Goal: Task Accomplishment & Management: Use online tool/utility

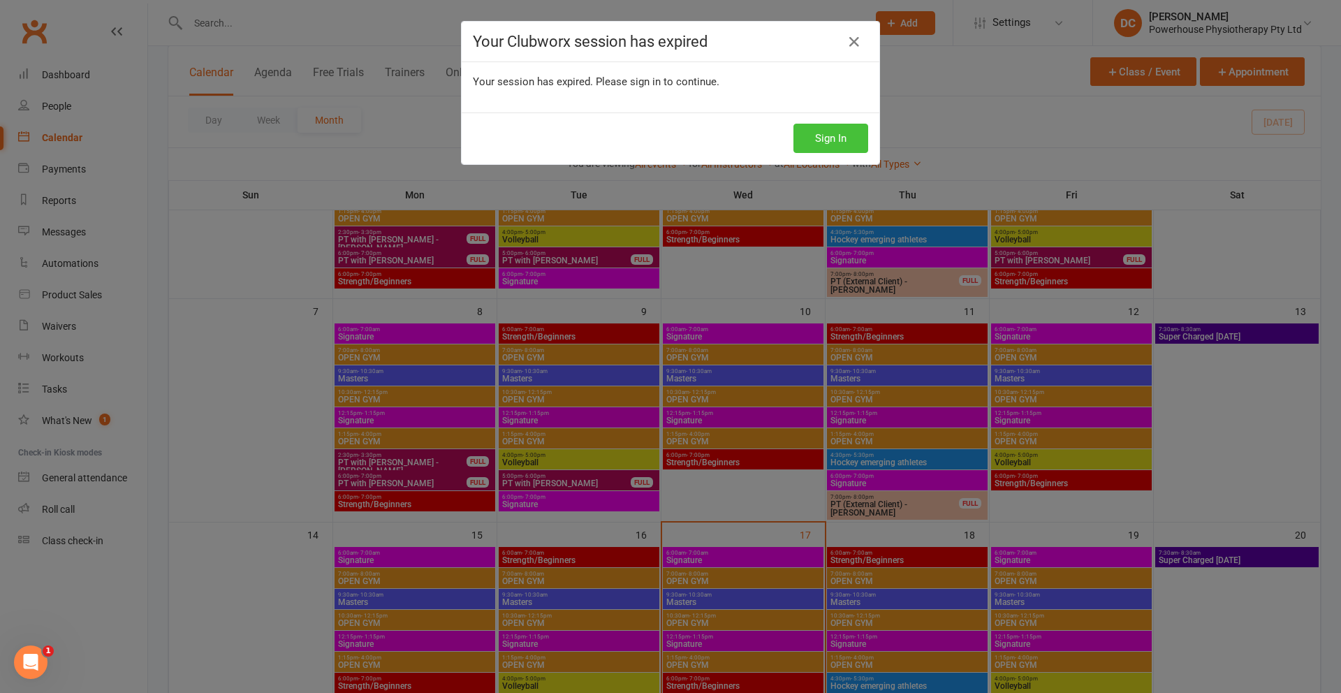
click at [830, 134] on button "Sign In" at bounding box center [831, 138] width 75 height 29
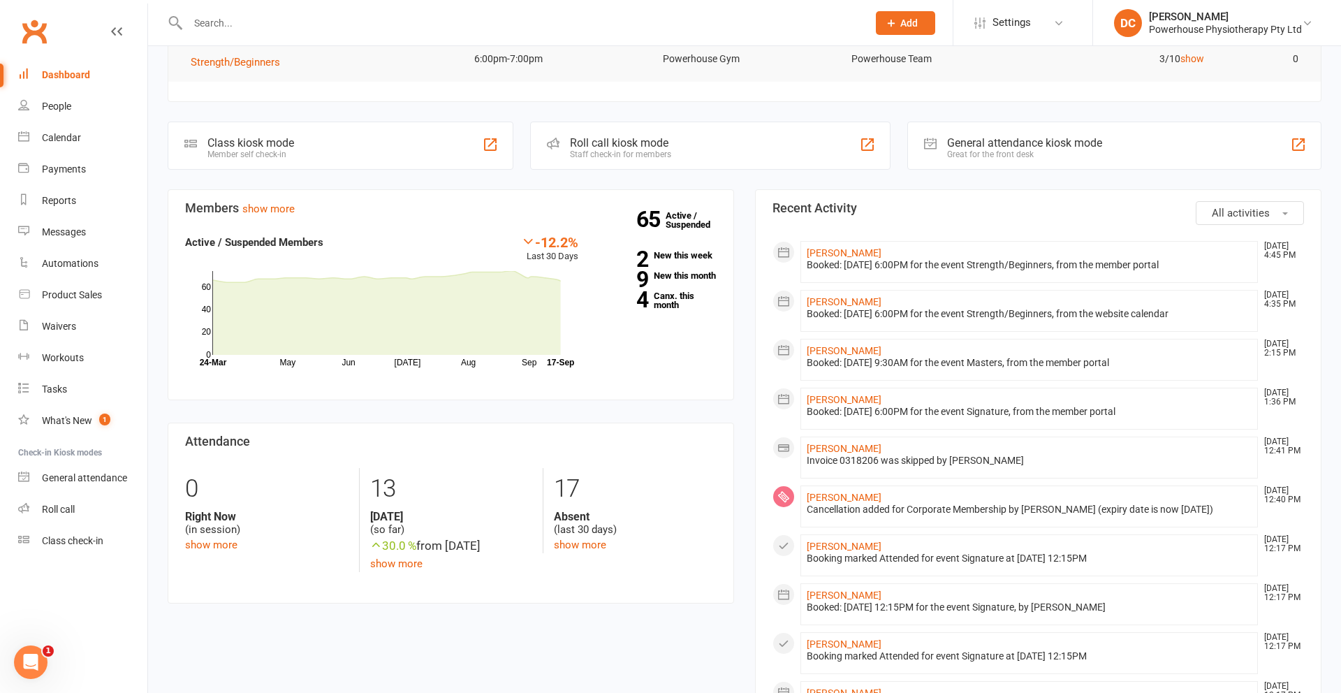
scroll to position [159, 0]
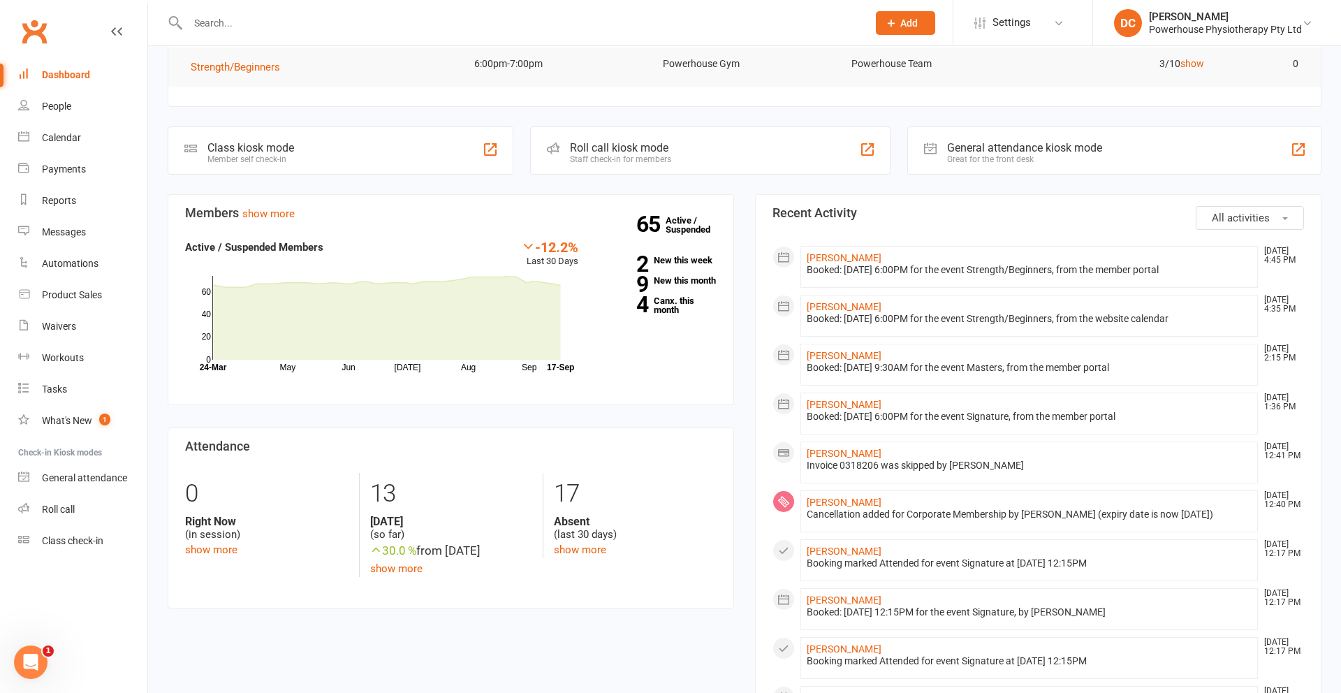
click at [620, 148] on div "Roll call kiosk mode" at bounding box center [620, 147] width 101 height 13
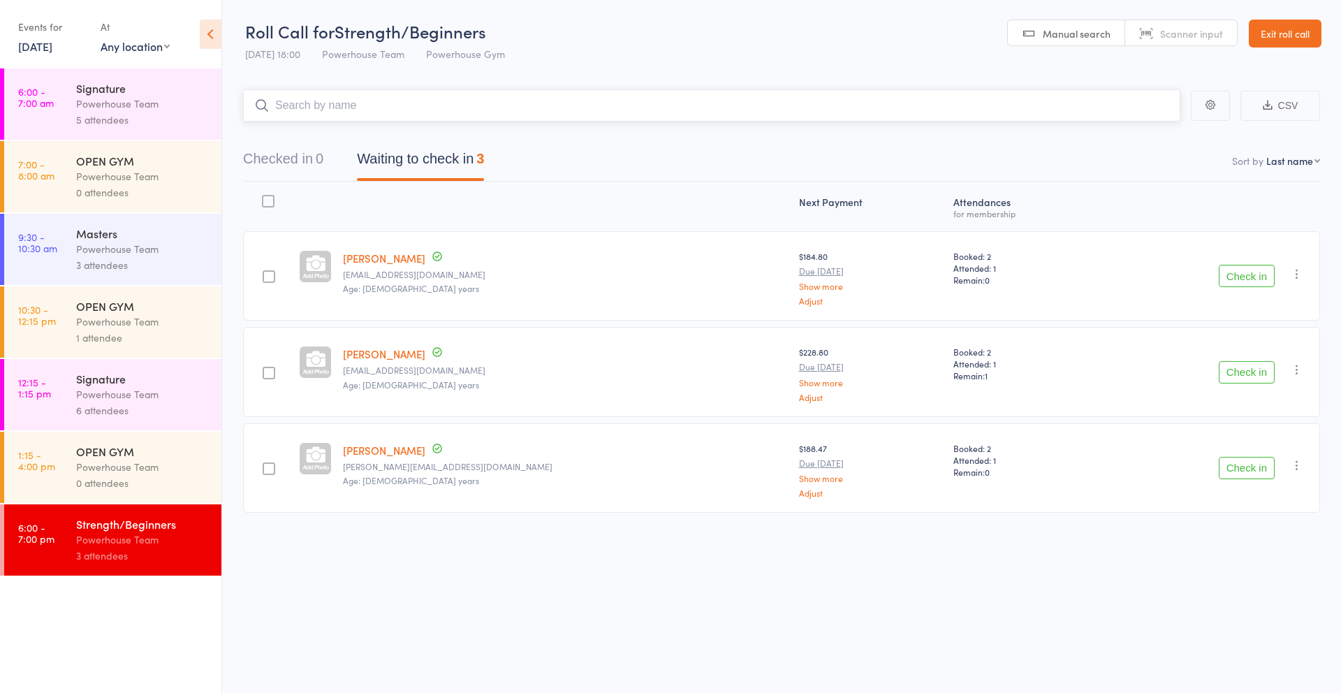
scroll to position [1, 0]
click at [33, 44] on link "[DATE]" at bounding box center [35, 45] width 34 height 15
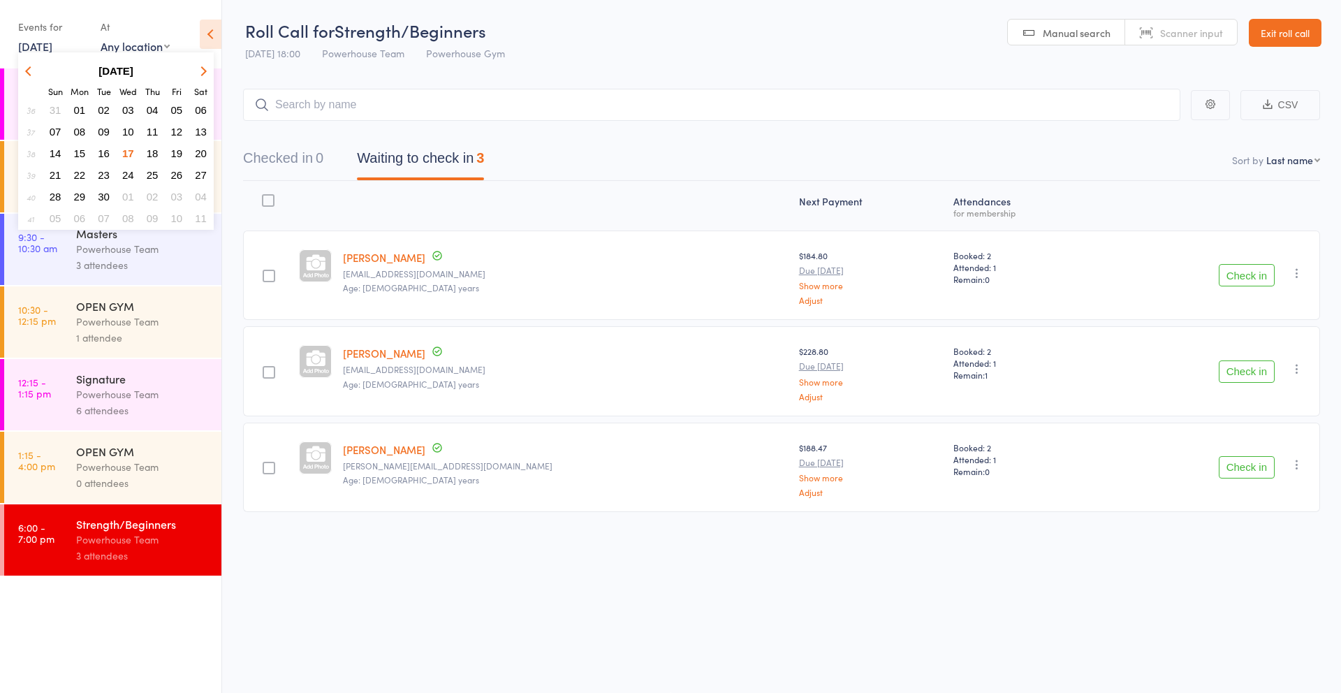
click at [156, 152] on span "18" at bounding box center [153, 153] width 12 height 12
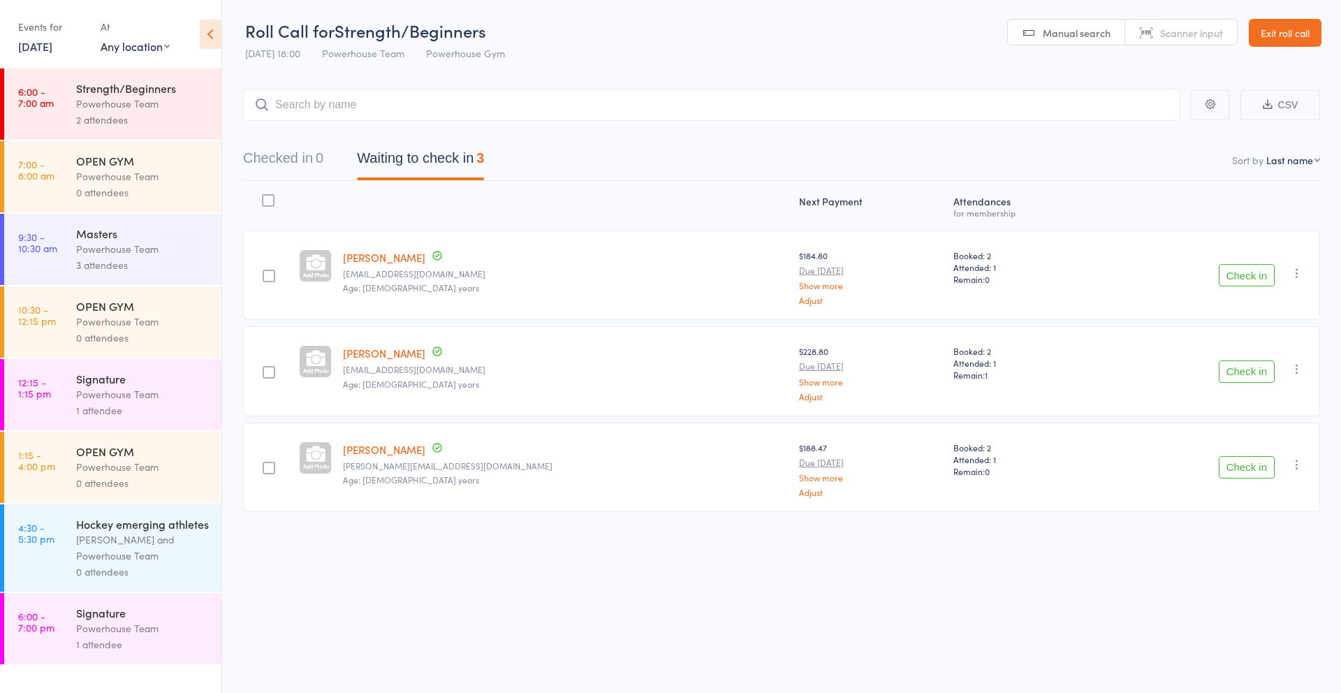
click at [112, 109] on div "Powerhouse Team" at bounding box center [142, 104] width 133 height 16
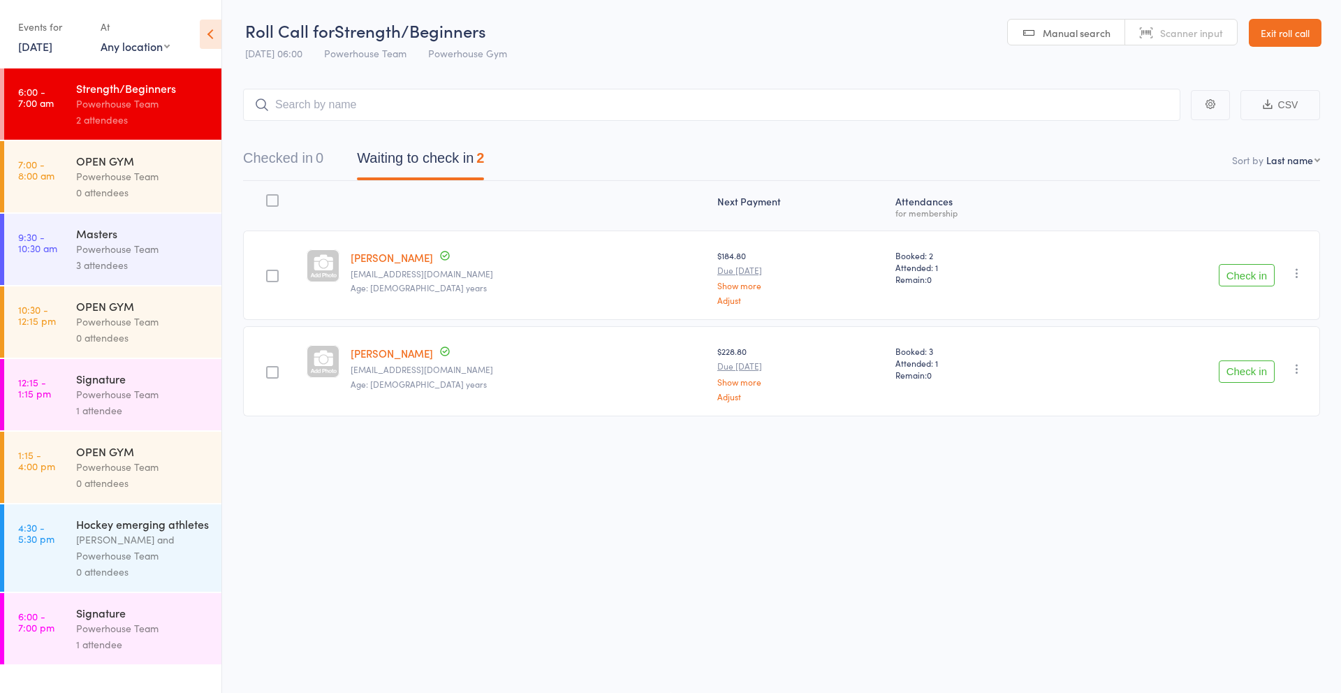
click at [155, 254] on div "Powerhouse Team" at bounding box center [142, 249] width 133 height 16
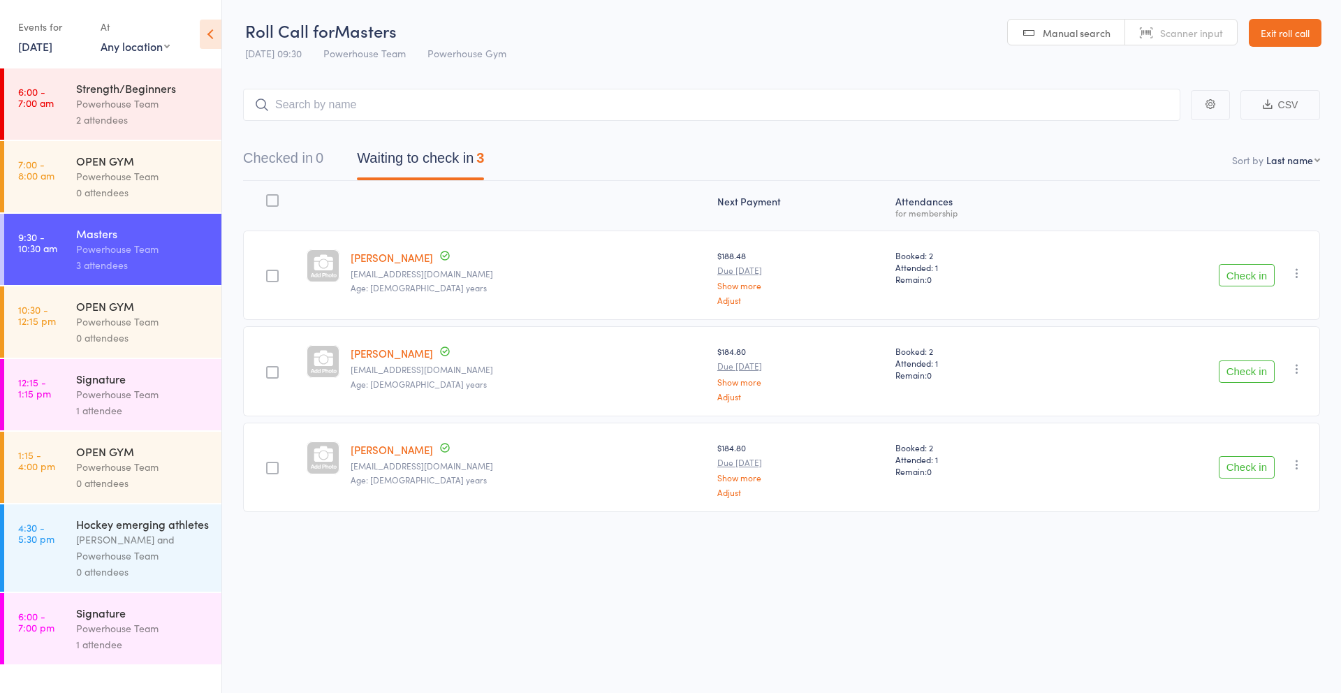
click at [161, 400] on div "Powerhouse Team" at bounding box center [142, 394] width 133 height 16
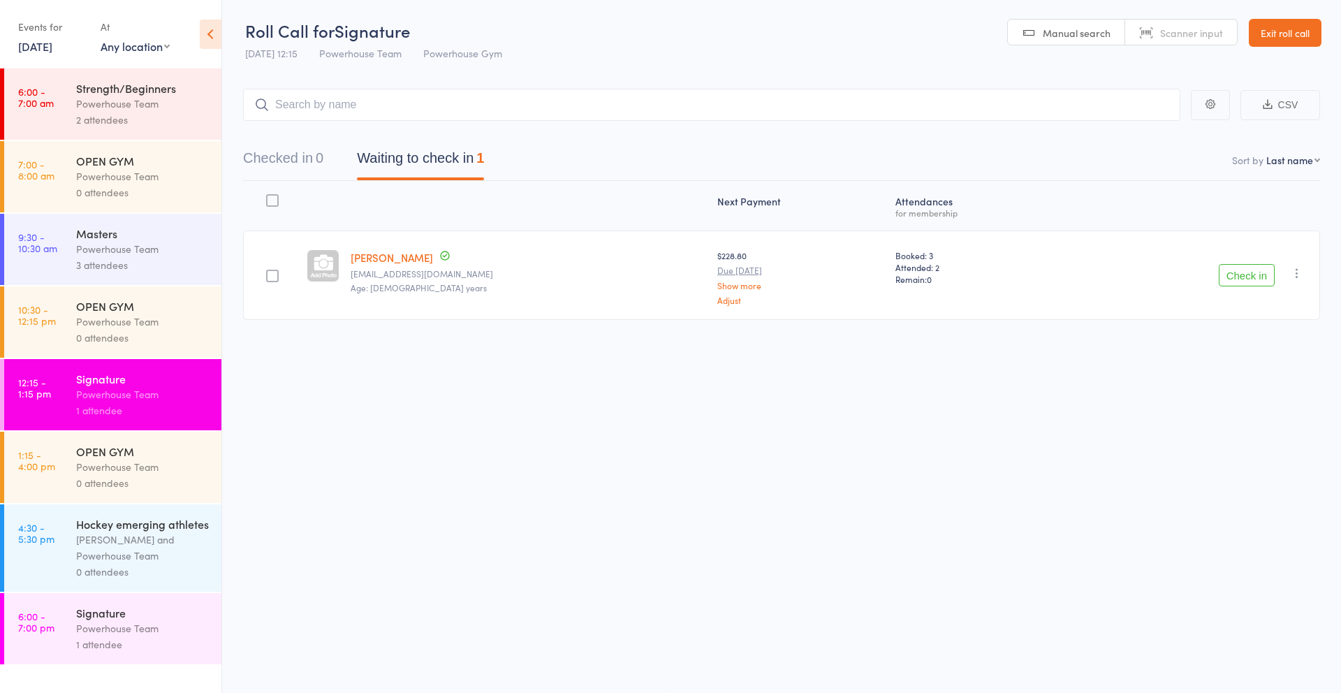
click at [174, 622] on div "Powerhouse Team" at bounding box center [142, 628] width 133 height 16
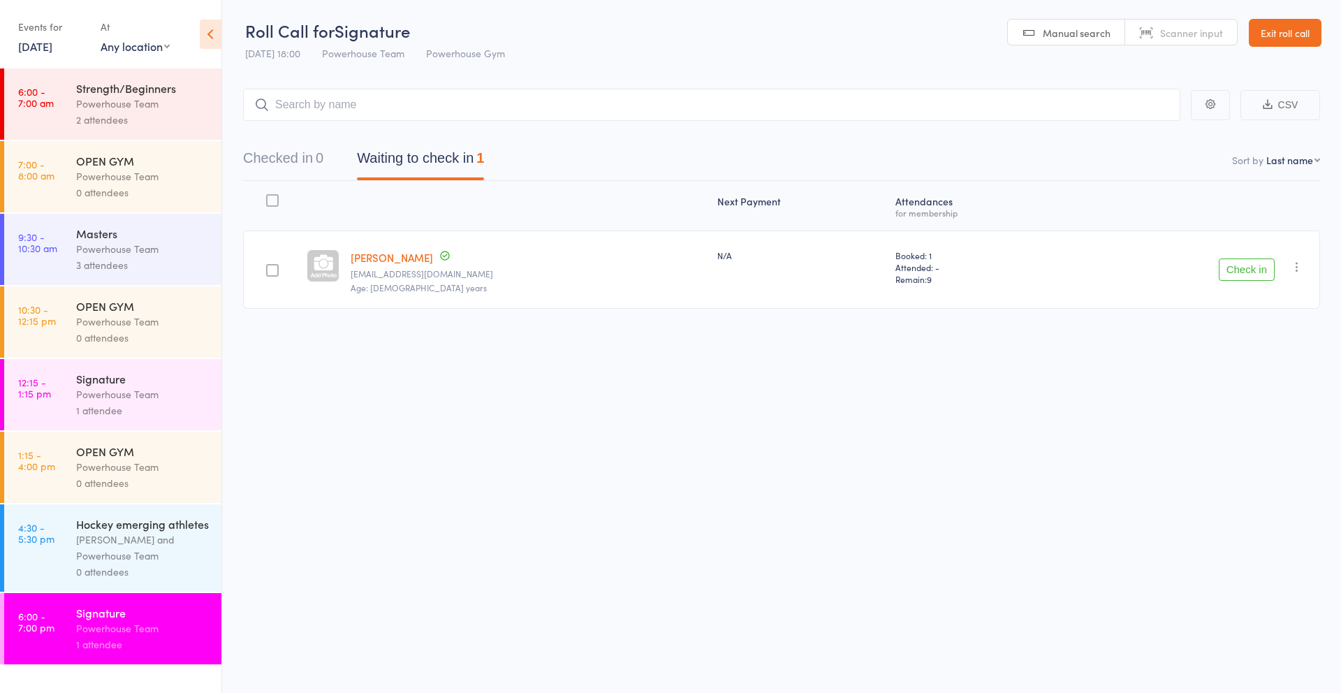
click at [98, 96] on div "Powerhouse Team" at bounding box center [142, 104] width 133 height 16
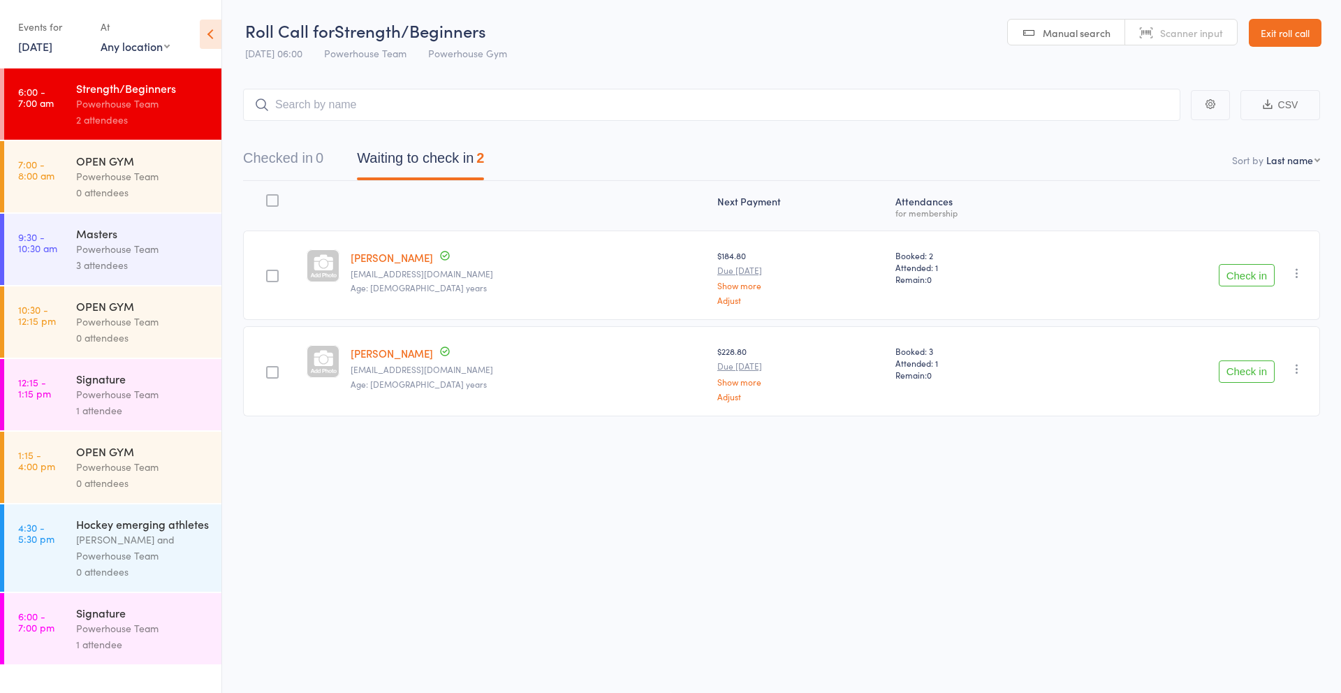
click at [41, 46] on link "18 Sep, 2025" at bounding box center [35, 45] width 34 height 15
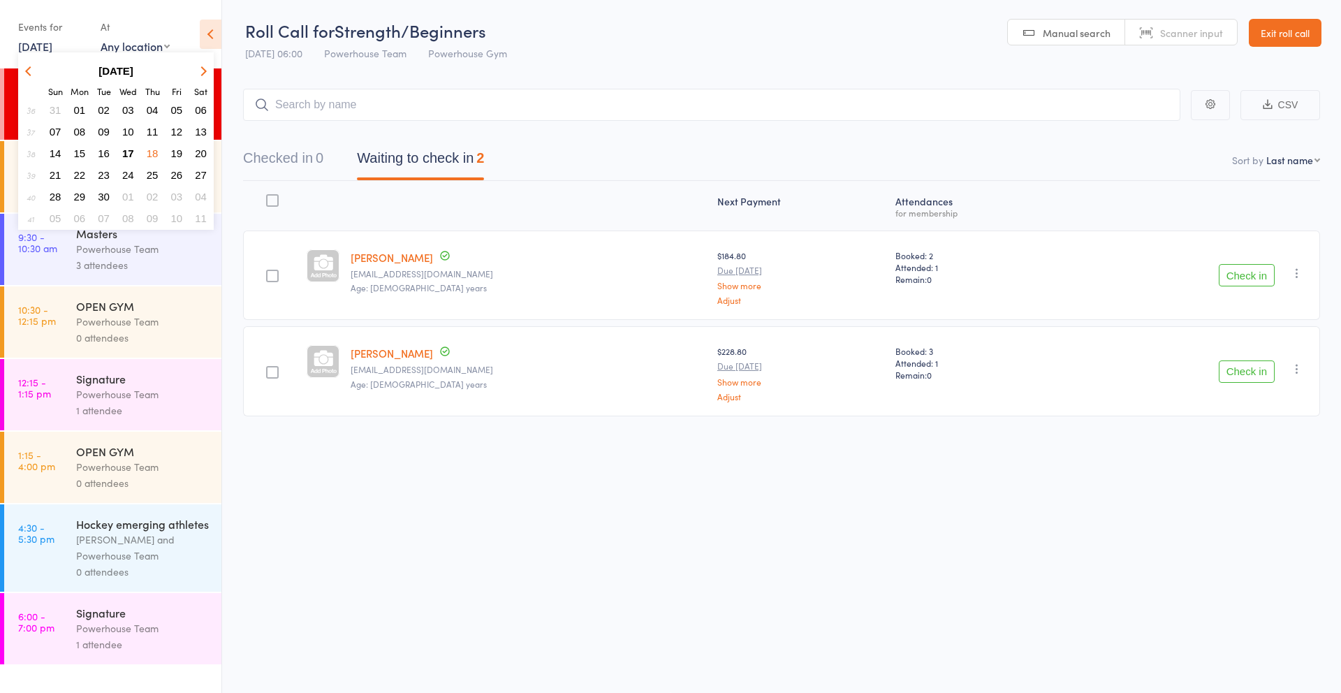
click at [178, 154] on span "19" at bounding box center [177, 153] width 12 height 12
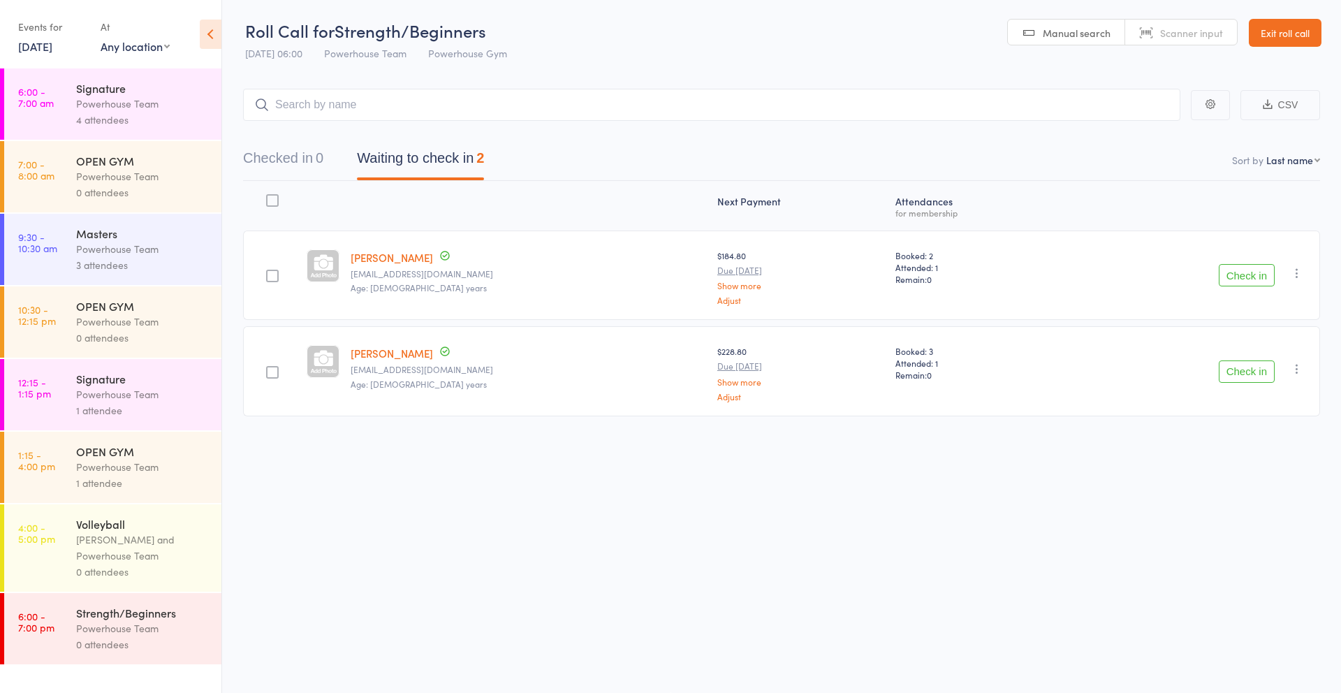
click at [37, 48] on link "19 Sep, 2025" at bounding box center [35, 45] width 34 height 15
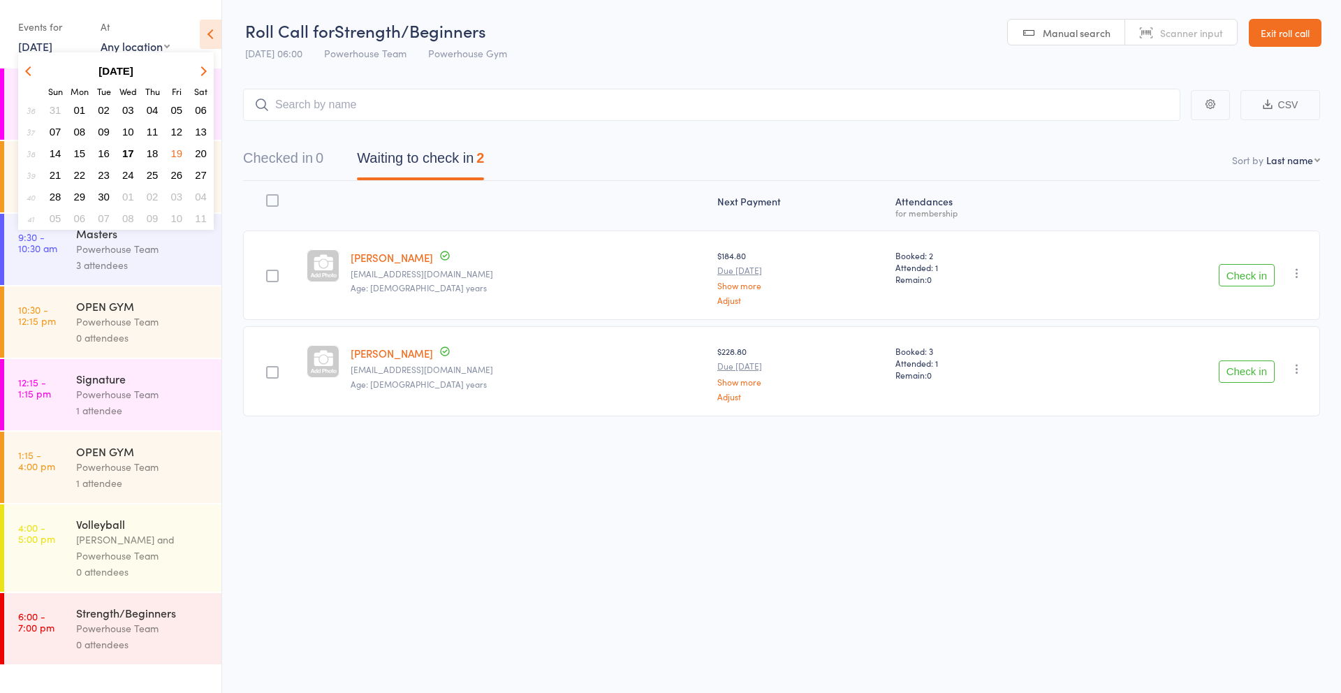
click at [153, 152] on span "18" at bounding box center [153, 153] width 12 height 12
